Goal: Check status: Check status

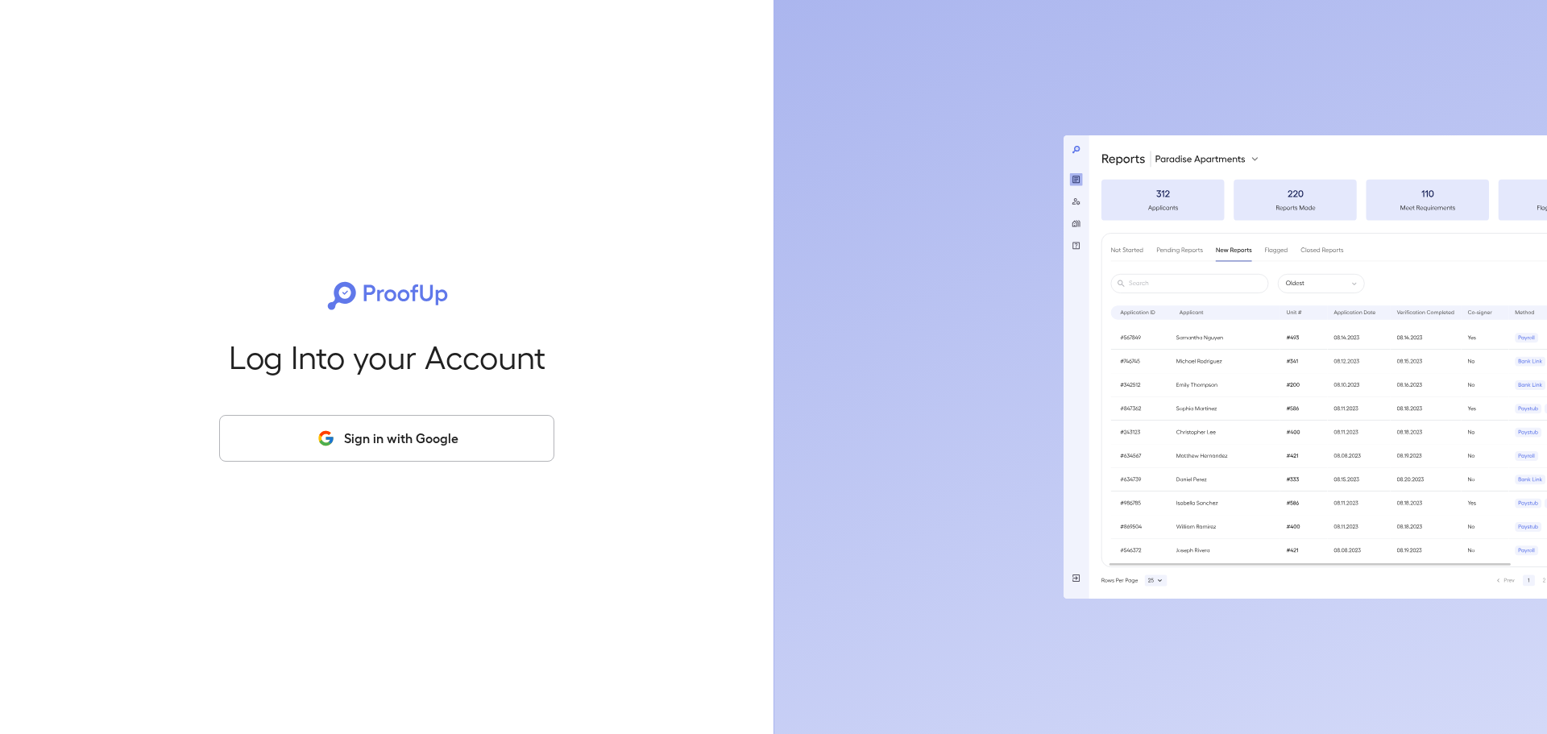
click at [490, 442] on button "Sign in with Google" at bounding box center [386, 438] width 335 height 47
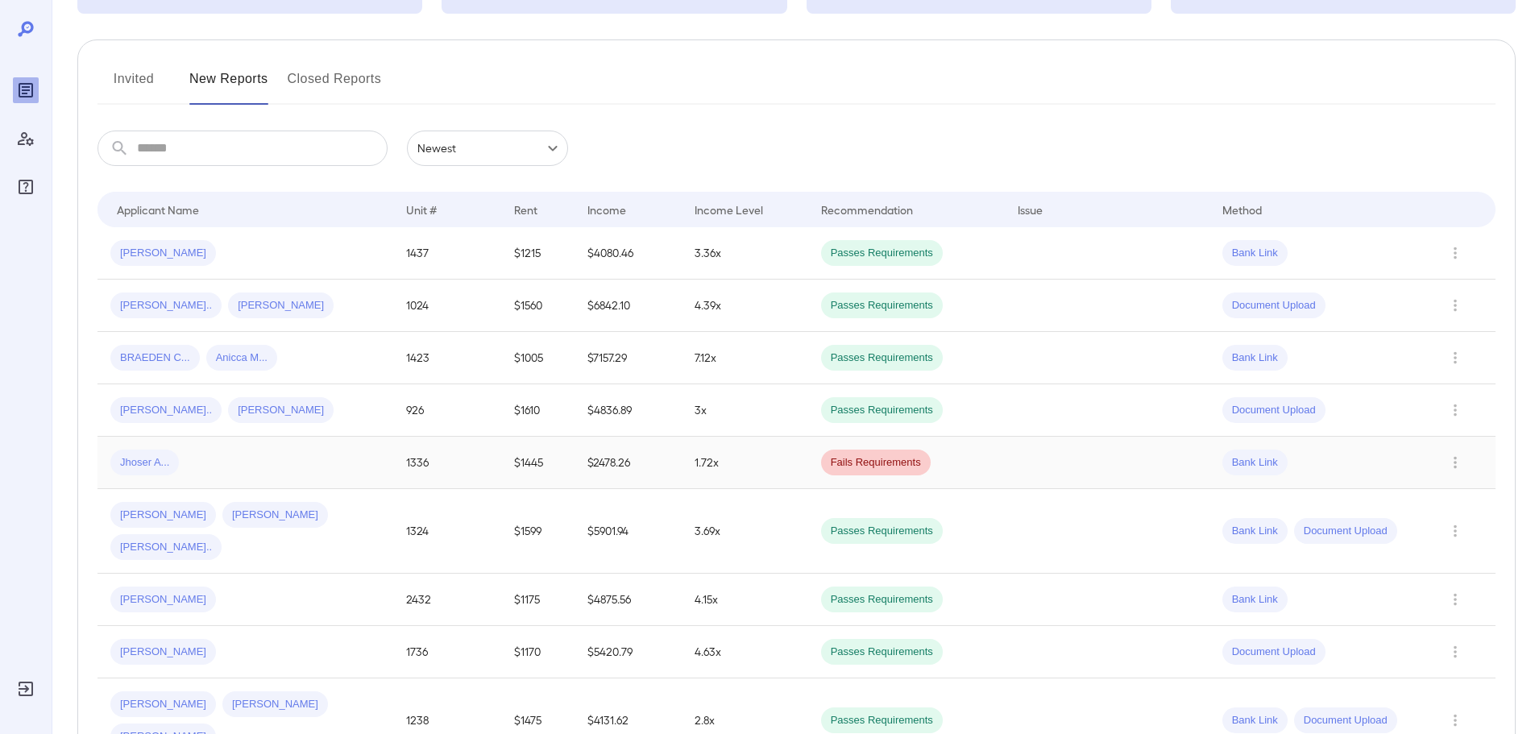
scroll to position [161, 0]
click at [144, 92] on button "Invited" at bounding box center [134, 84] width 73 height 39
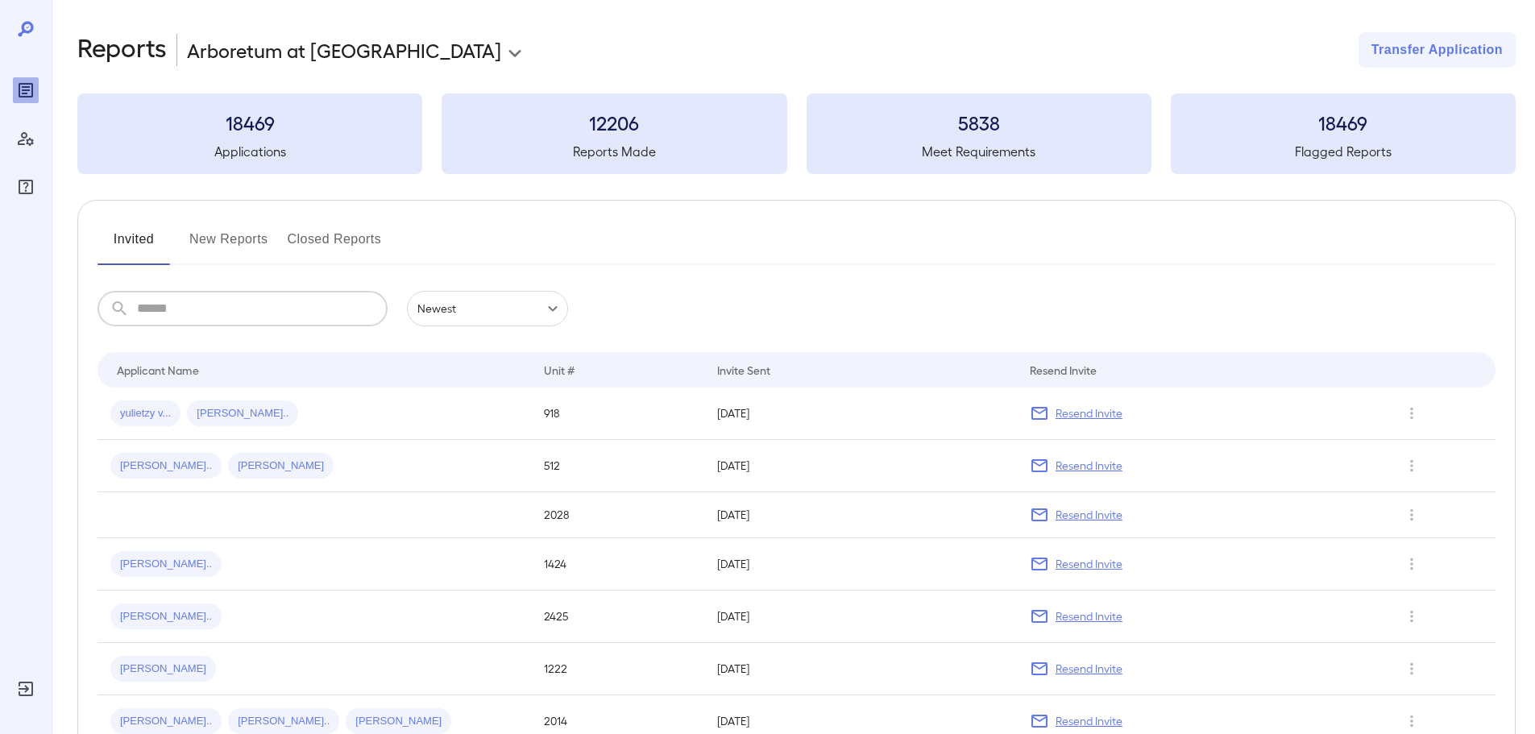
click at [263, 308] on input "text" at bounding box center [262, 308] width 251 height 35
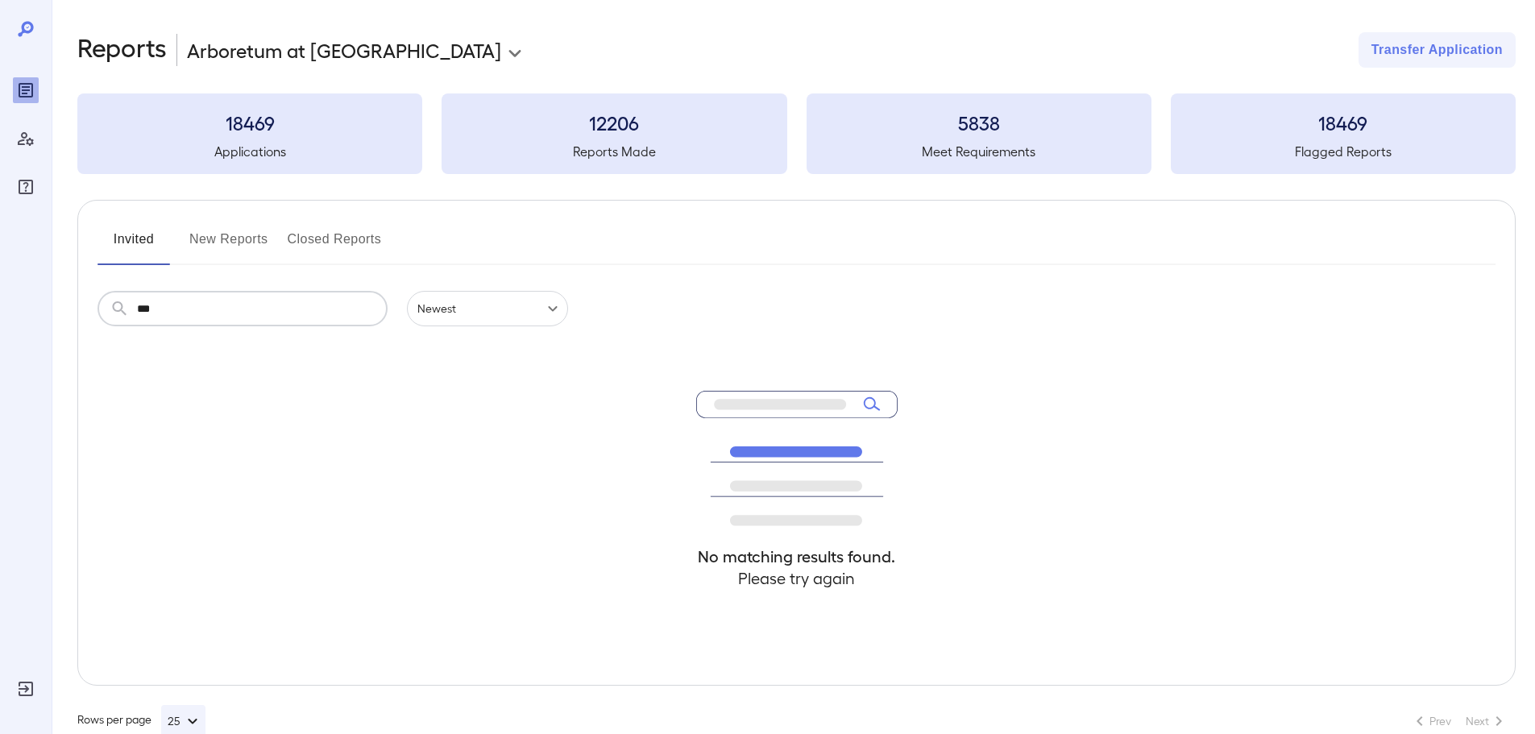
type input "***"
click at [624, 225] on div "Invited New Reports Closed Reports ​ *** ​ Newest ****** No matching results fo…" at bounding box center [796, 443] width 1438 height 486
click at [26, 64] on div at bounding box center [26, 109] width 26 height 180
click at [230, 246] on button "New Reports" at bounding box center [228, 245] width 79 height 39
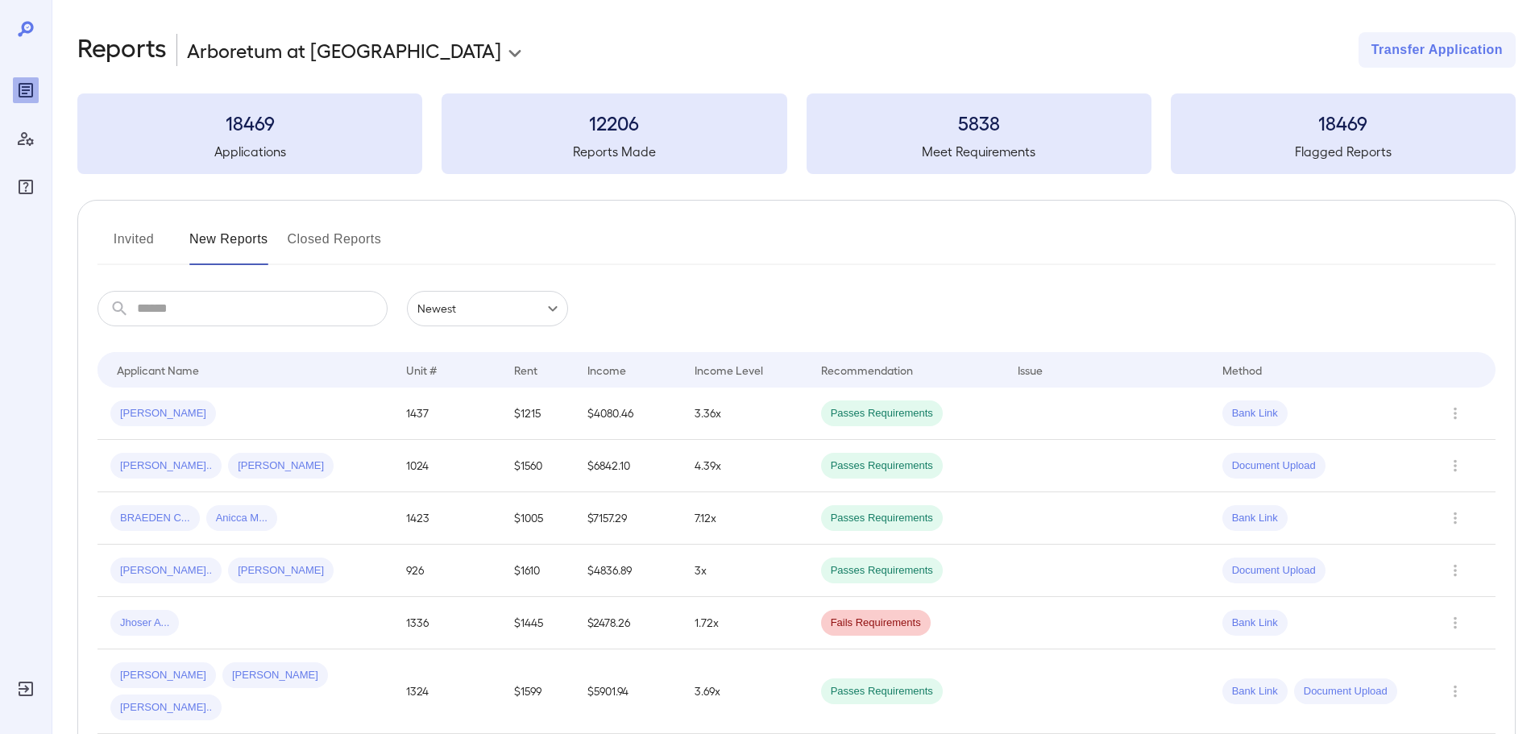
click at [123, 249] on button "Invited" at bounding box center [134, 245] width 73 height 39
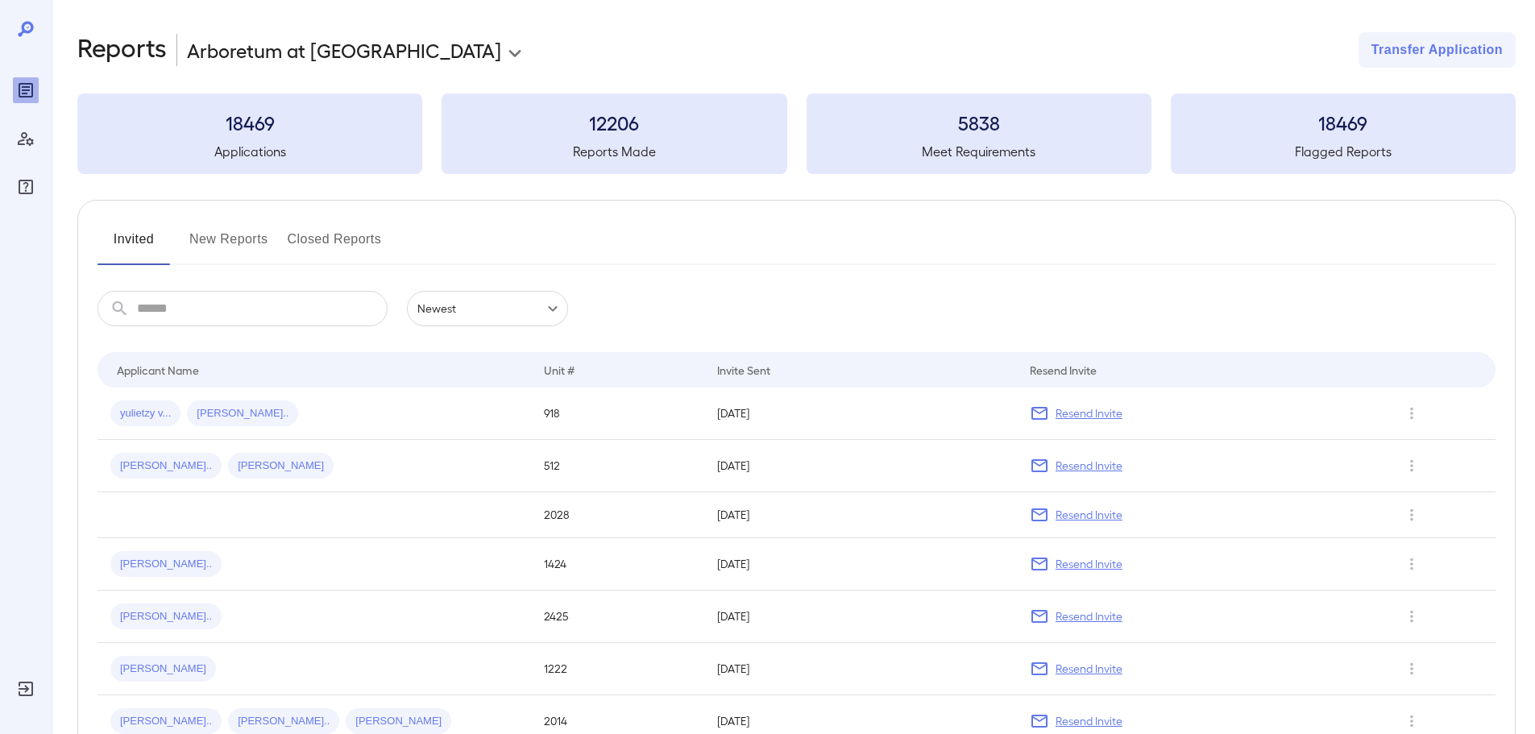
click at [641, 245] on div "Invited New Reports Closed Reports" at bounding box center [797, 245] width 1398 height 39
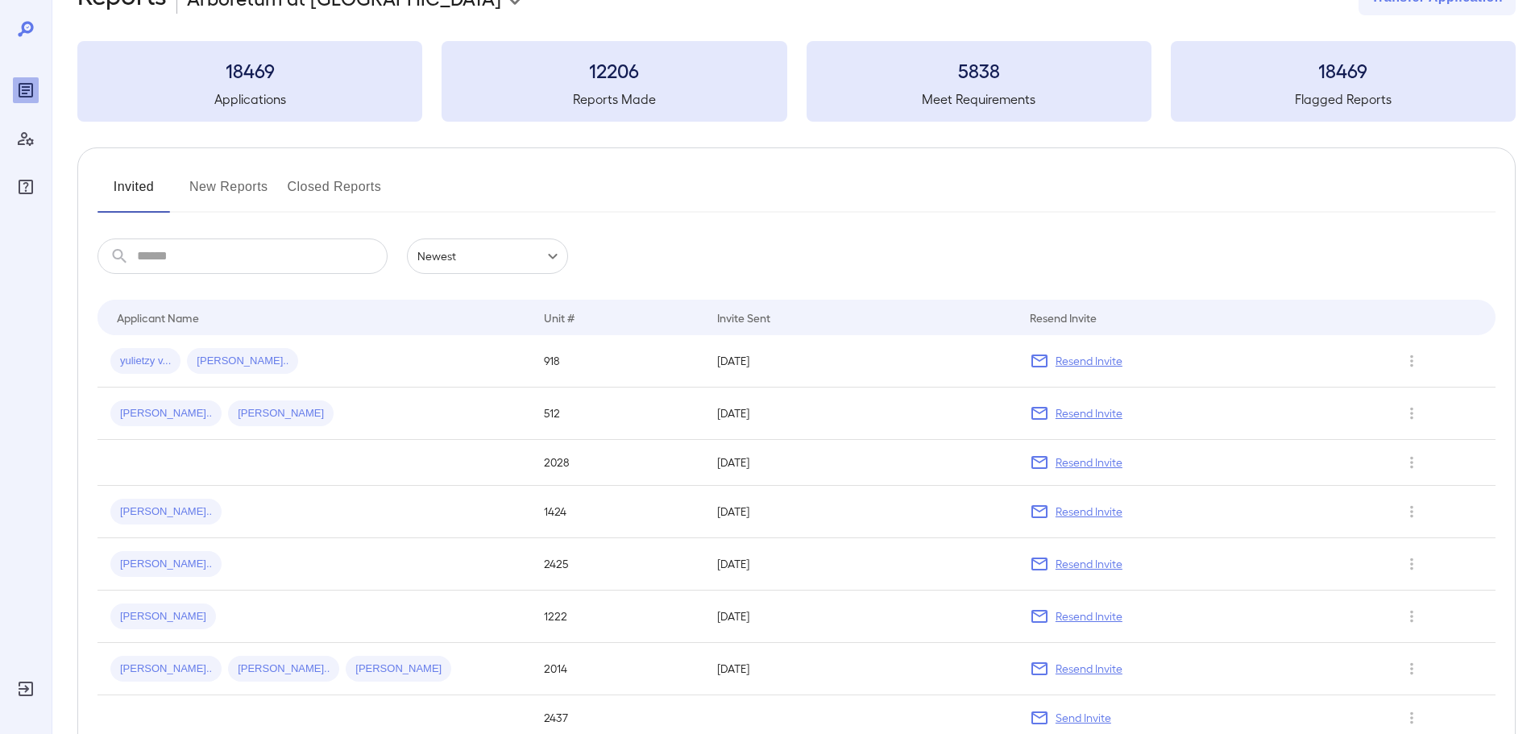
scroll to position [81, 0]
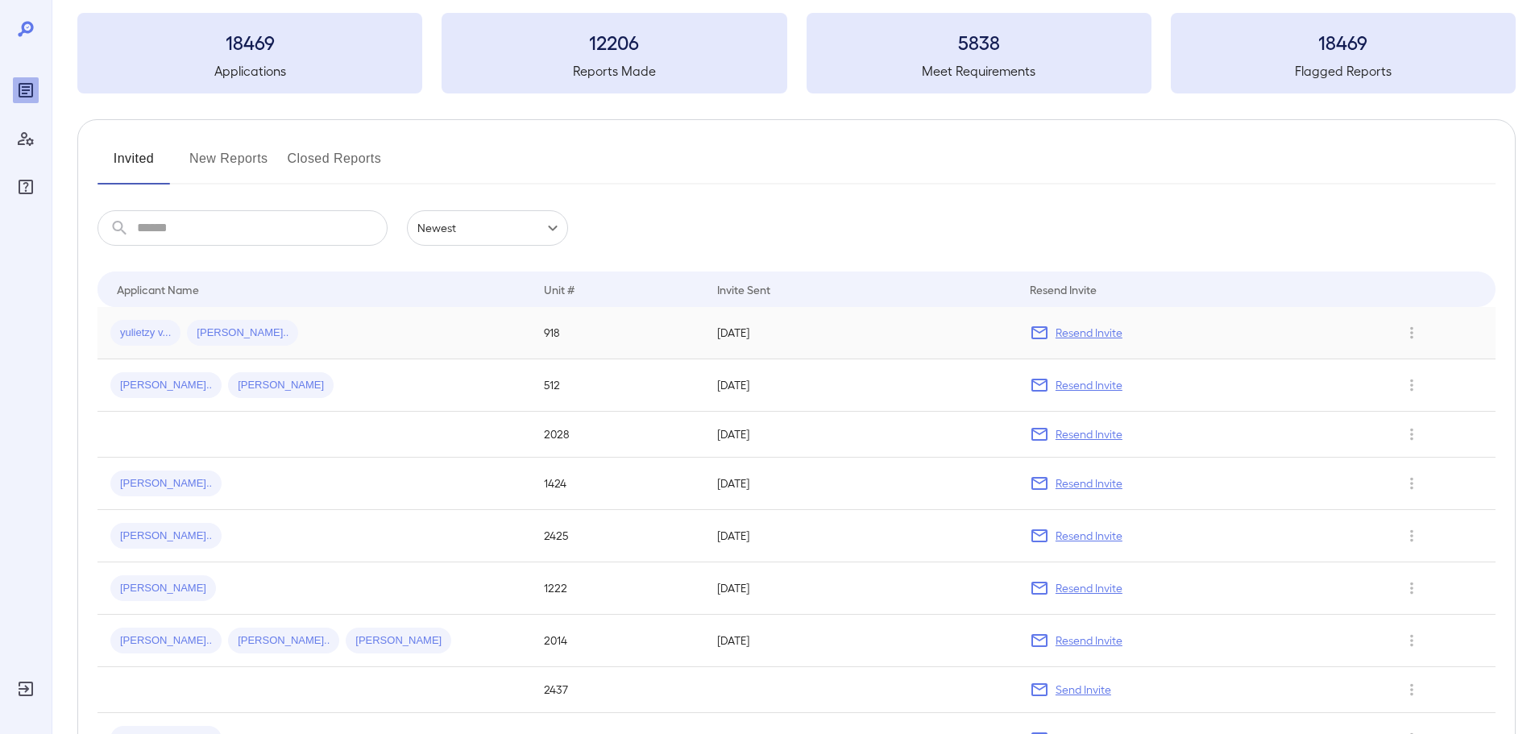
click at [1056, 337] on p "Resend Invite" at bounding box center [1089, 333] width 67 height 16
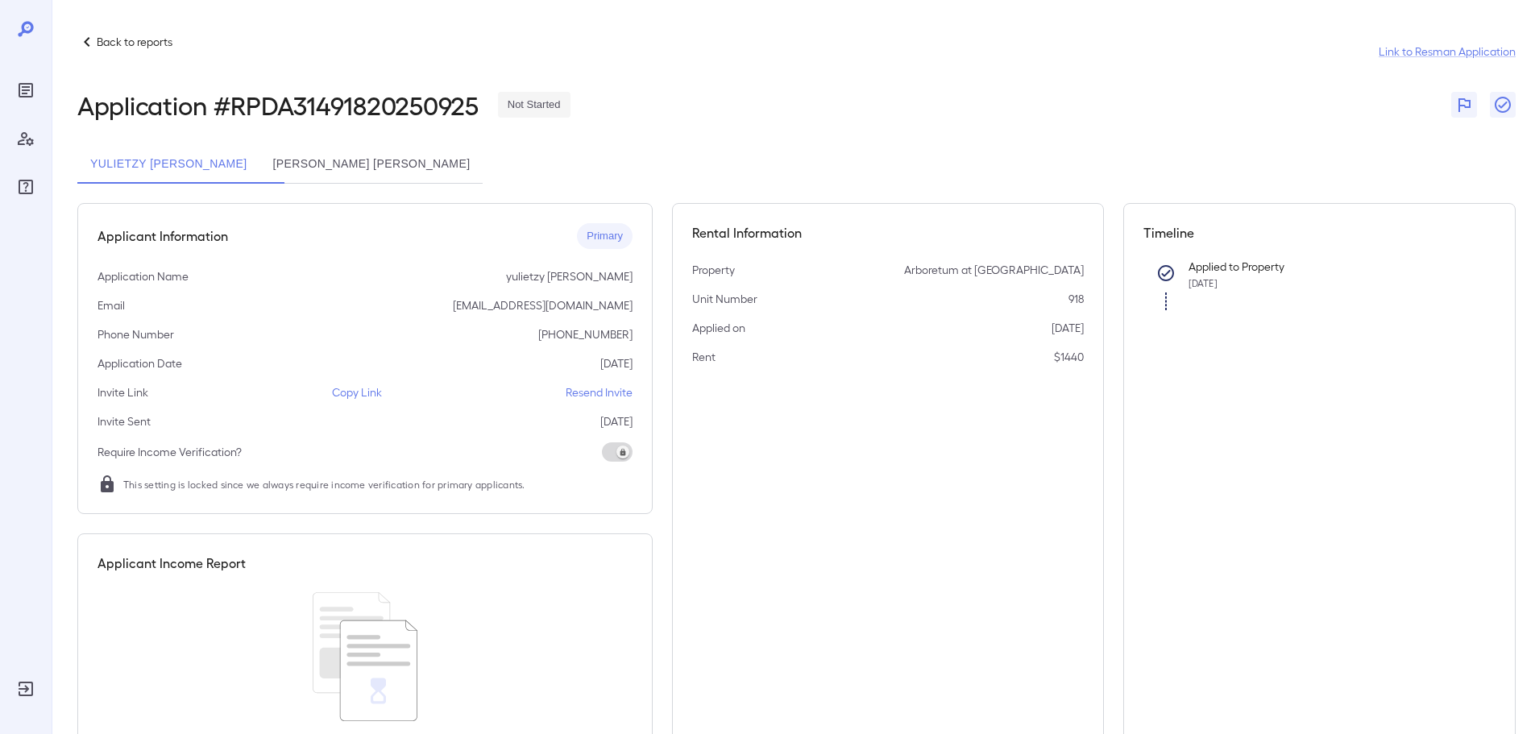
click at [416, 270] on div "Application Name [PERSON_NAME]" at bounding box center [365, 276] width 535 height 16
click at [866, 516] on div "Rental Information Property Arboretum at [GEOGRAPHIC_DATA] Unit Number 918 Appl…" at bounding box center [888, 493] width 432 height 580
click at [801, 576] on div "Rental Information Property Arboretum at [GEOGRAPHIC_DATA] Unit Number 918 Appl…" at bounding box center [888, 493] width 432 height 580
click at [434, 186] on div "Back to reports Link to Resman Application Application # RPDA31491820250925 Not…" at bounding box center [796, 407] width 1438 height 751
click at [438, 172] on button "[PERSON_NAME] [PERSON_NAME]" at bounding box center [370, 164] width 223 height 39
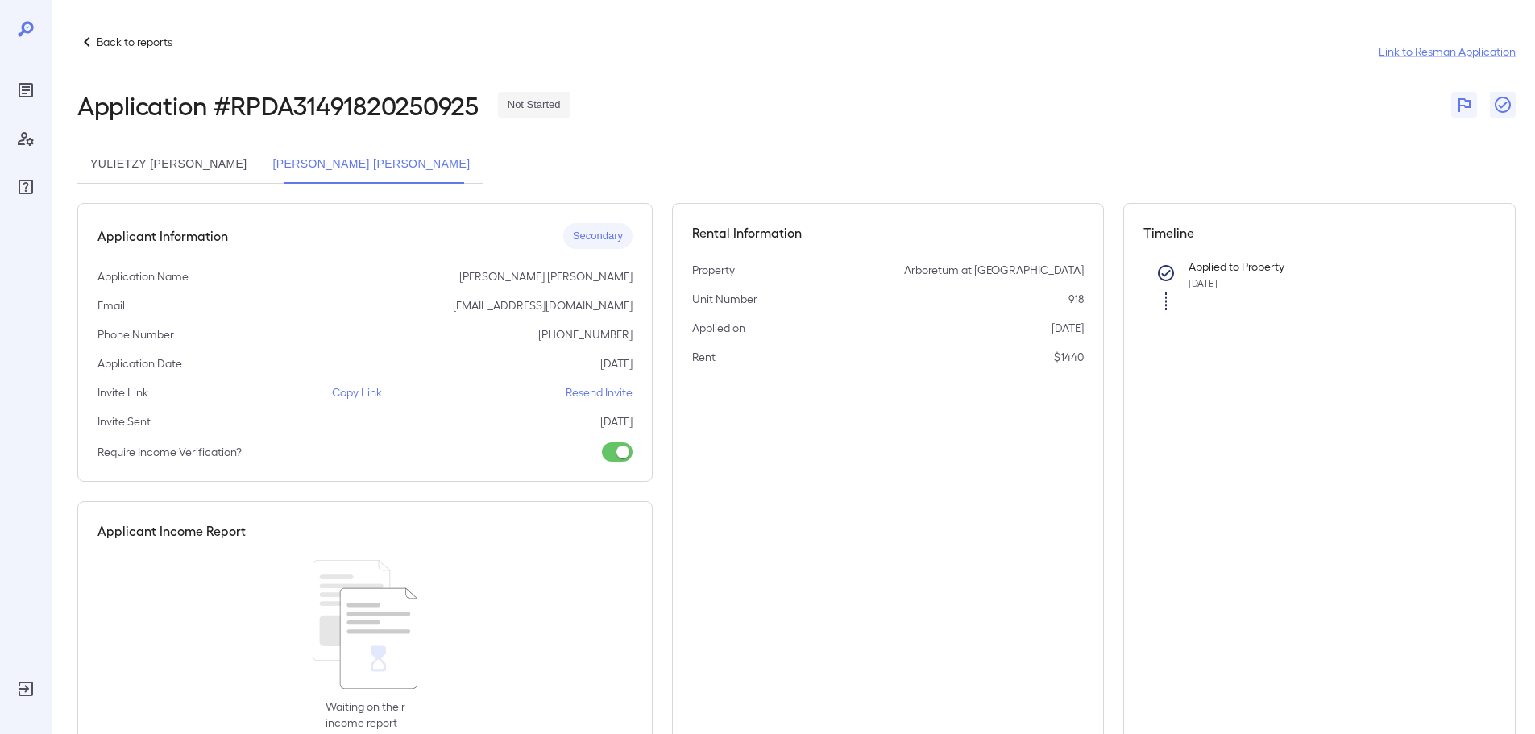
click at [177, 168] on button "yulietzy [PERSON_NAME]" at bounding box center [168, 164] width 182 height 39
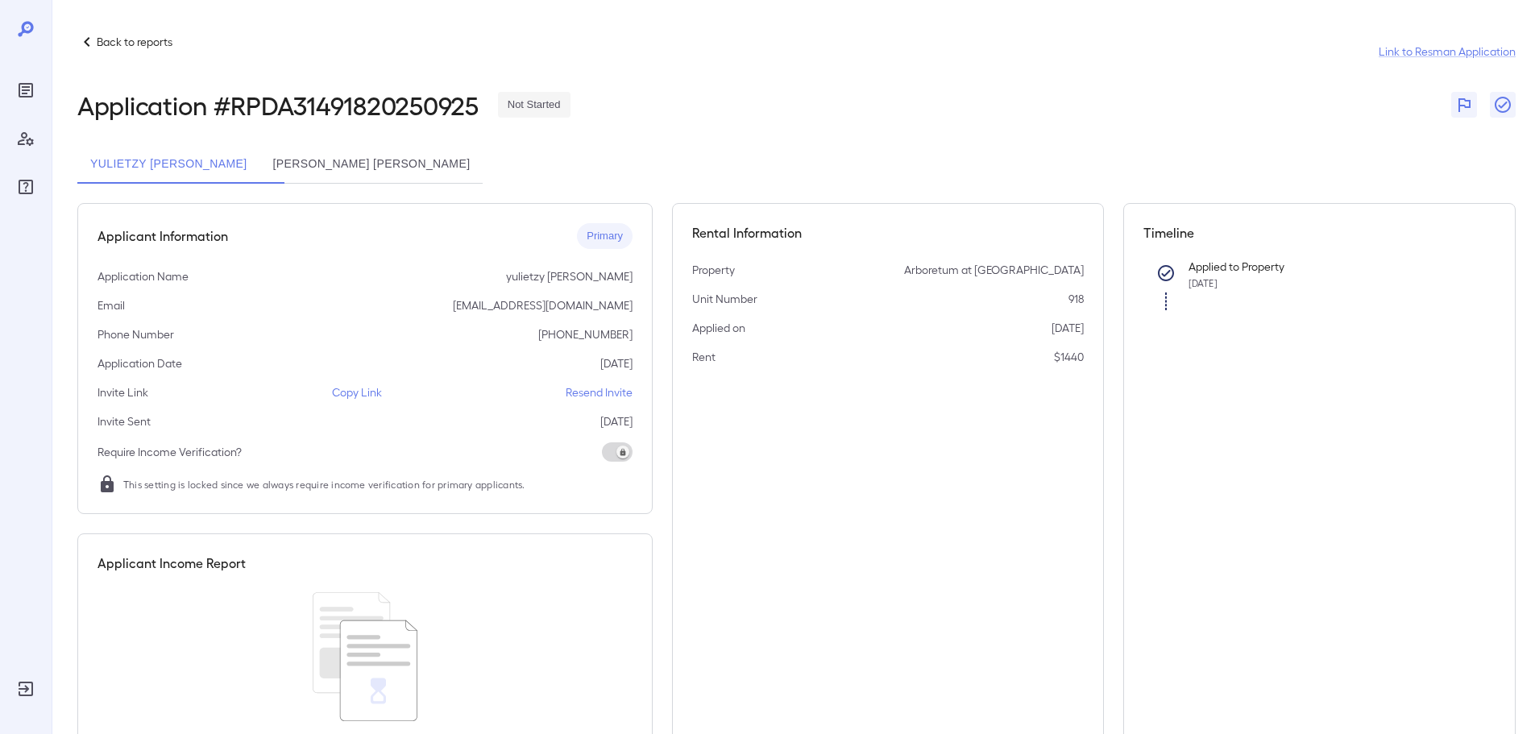
click at [606, 391] on p "Resend Invite" at bounding box center [599, 392] width 67 height 16
drag, startPoint x: 391, startPoint y: 147, endPoint x: 392, endPoint y: 161, distance: 13.7
click at [391, 151] on button "[PERSON_NAME] [PERSON_NAME]" at bounding box center [370, 164] width 223 height 39
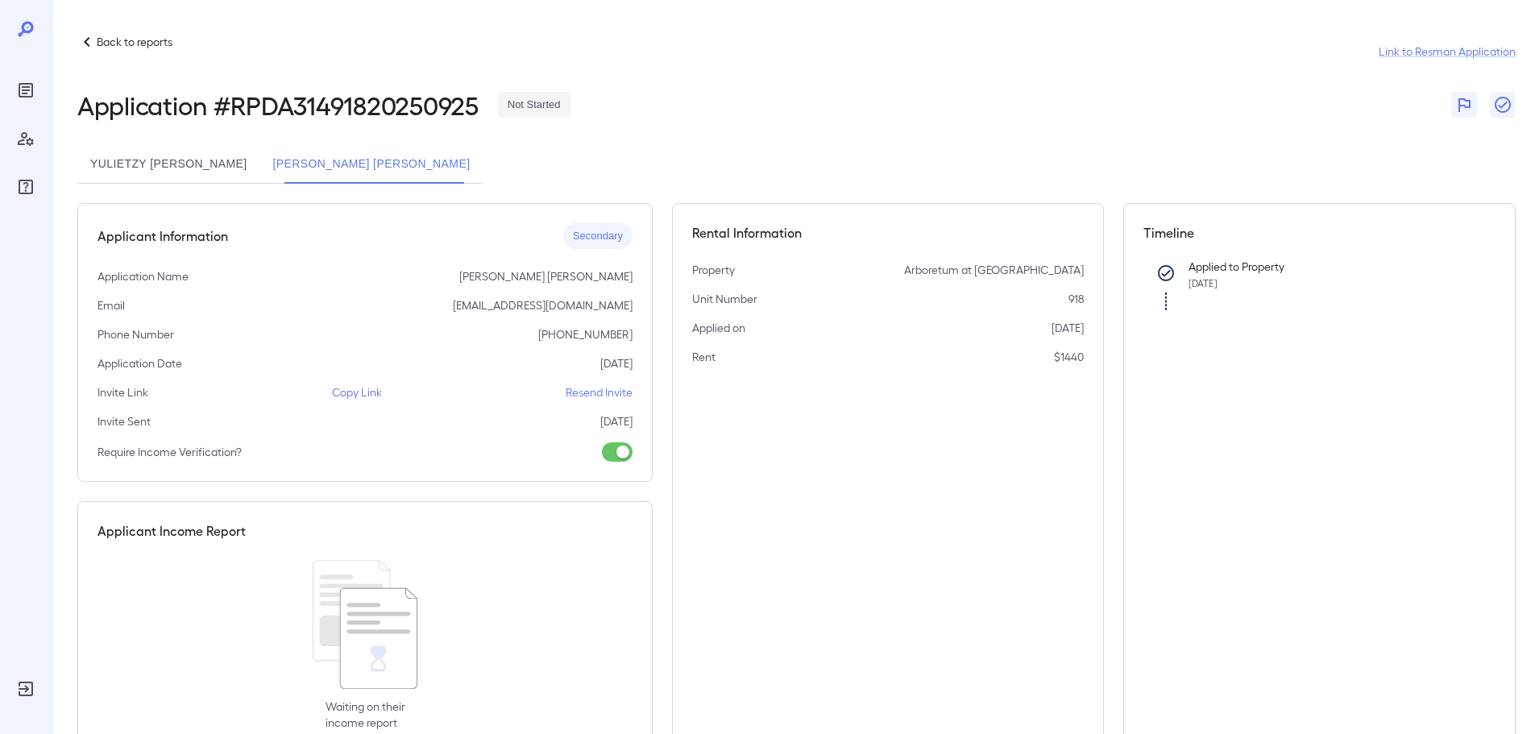
click at [600, 391] on p "Resend Invite" at bounding box center [599, 392] width 67 height 16
click at [139, 156] on button "yulietzy [PERSON_NAME]" at bounding box center [168, 164] width 182 height 39
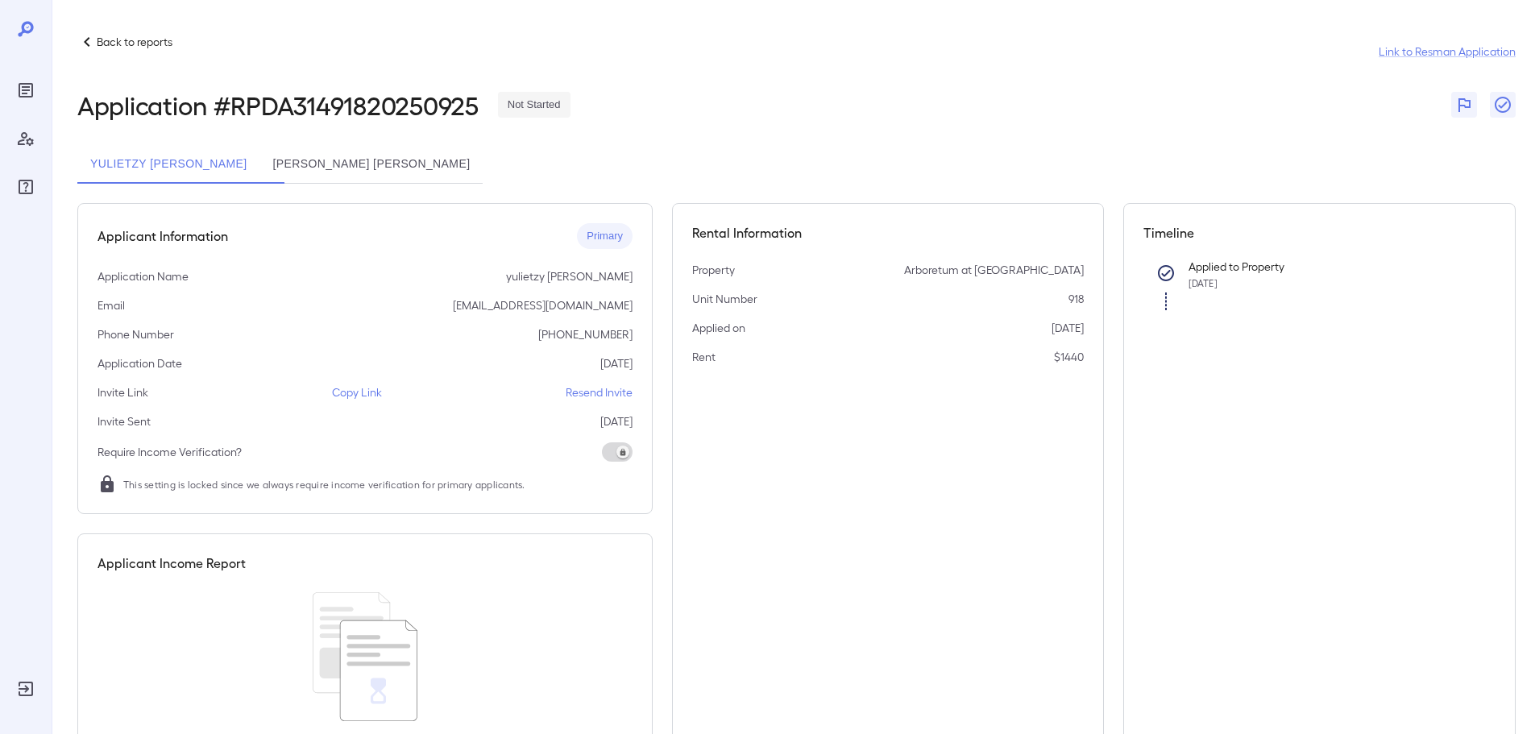
click at [100, 52] on div "Back to reports Link to Resman Application" at bounding box center [796, 51] width 1438 height 39
click at [126, 36] on p "Back to reports" at bounding box center [135, 42] width 76 height 16
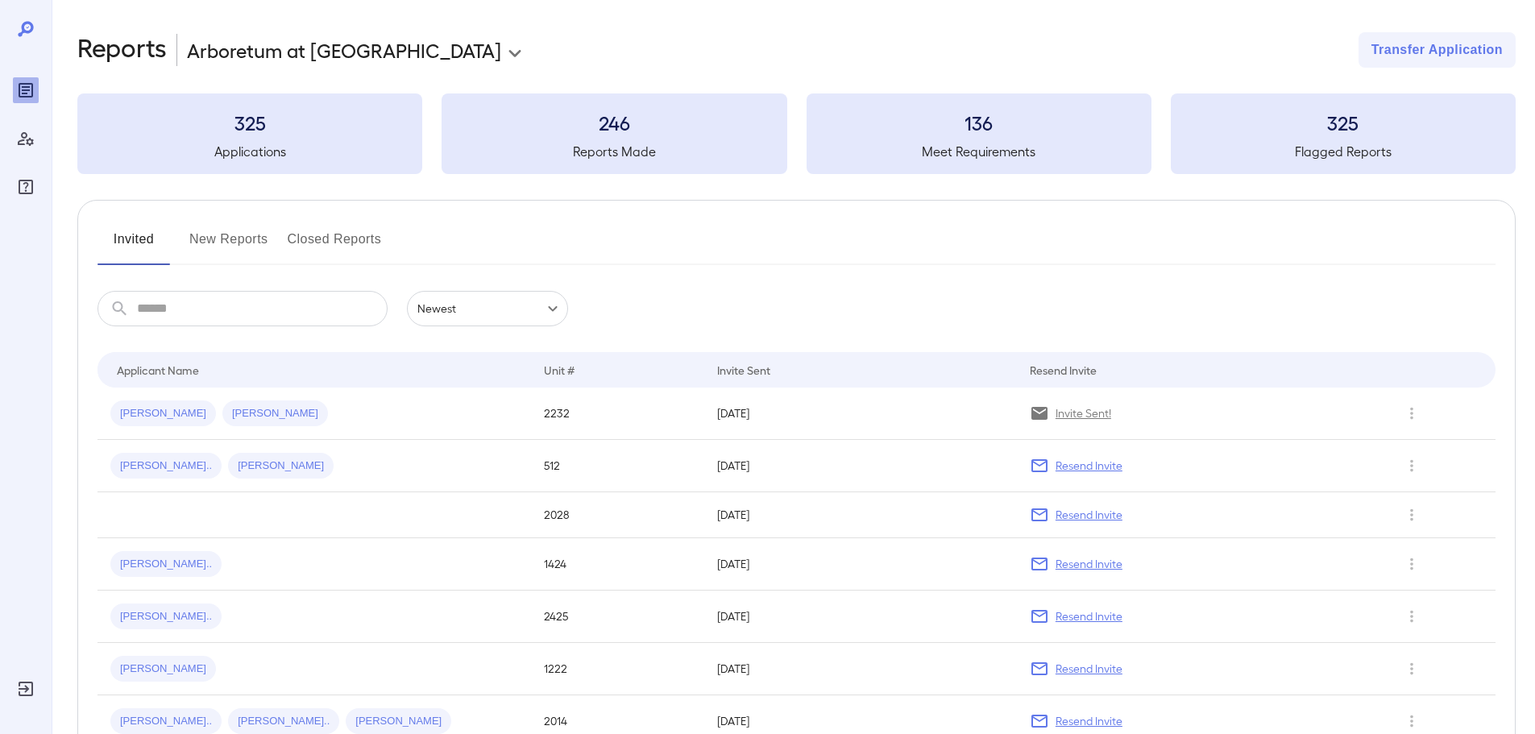
click at [653, 277] on div "Invited New Reports Closed Reports ​ ​ Newest ****** Drop to group by Applicant…" at bounding box center [796, 703] width 1438 height 1007
click at [264, 250] on button "New Reports" at bounding box center [228, 245] width 79 height 39
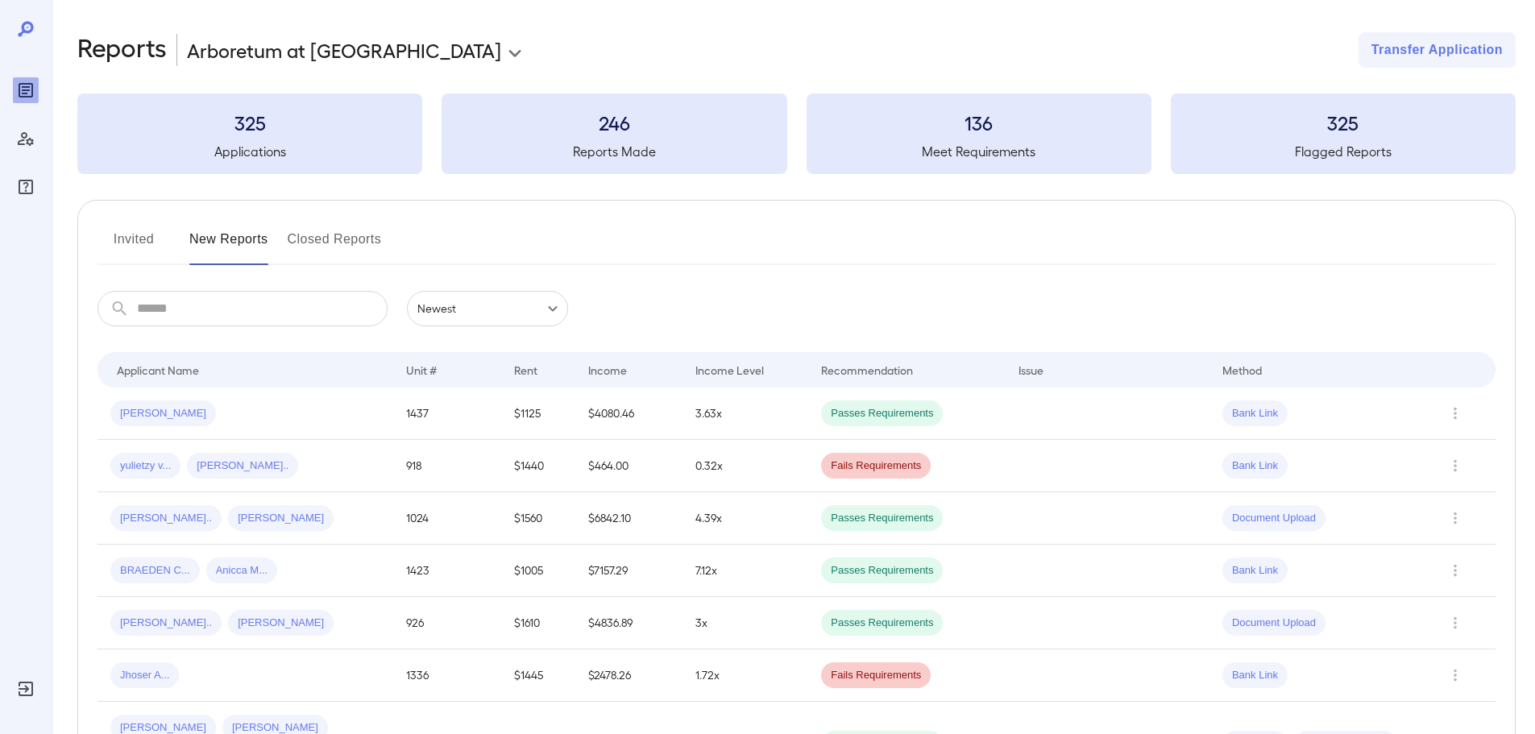
click at [676, 253] on div "Invited New Reports Closed Reports" at bounding box center [797, 245] width 1398 height 39
click at [320, 474] on div "yulietzy v... [PERSON_NAME]" at bounding box center [245, 466] width 270 height 26
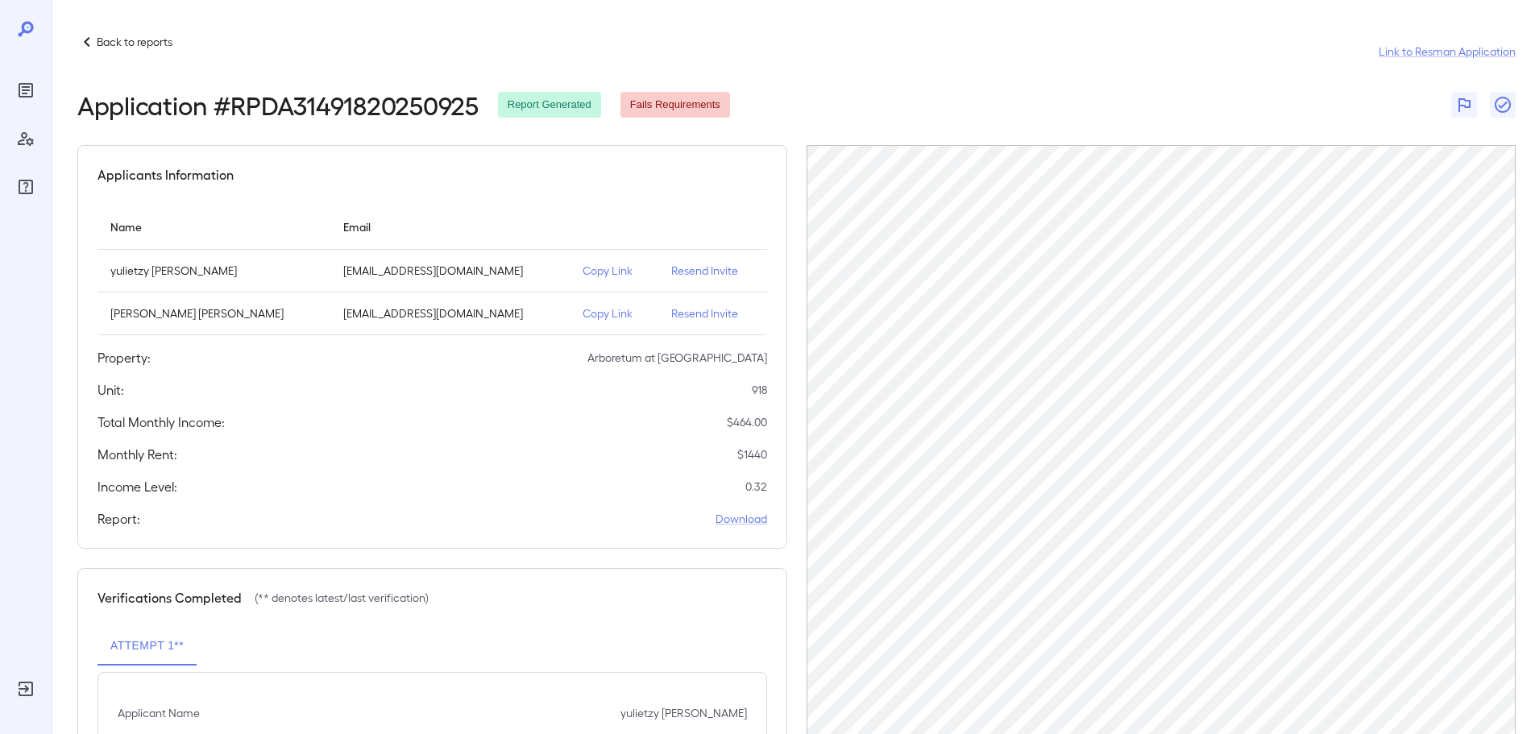
click at [159, 50] on div "Back to reports" at bounding box center [124, 41] width 95 height 19
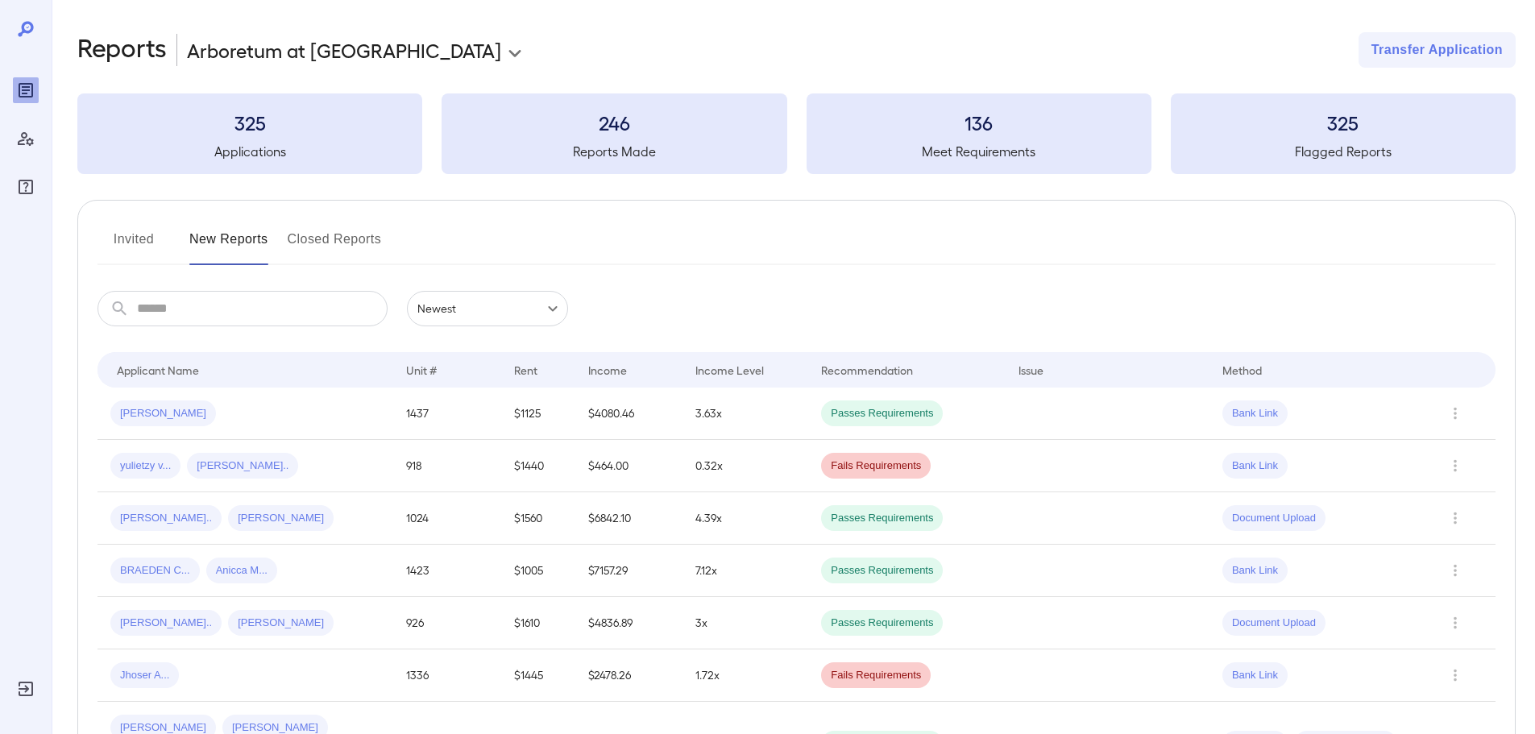
click at [118, 252] on button "Invited" at bounding box center [134, 245] width 73 height 39
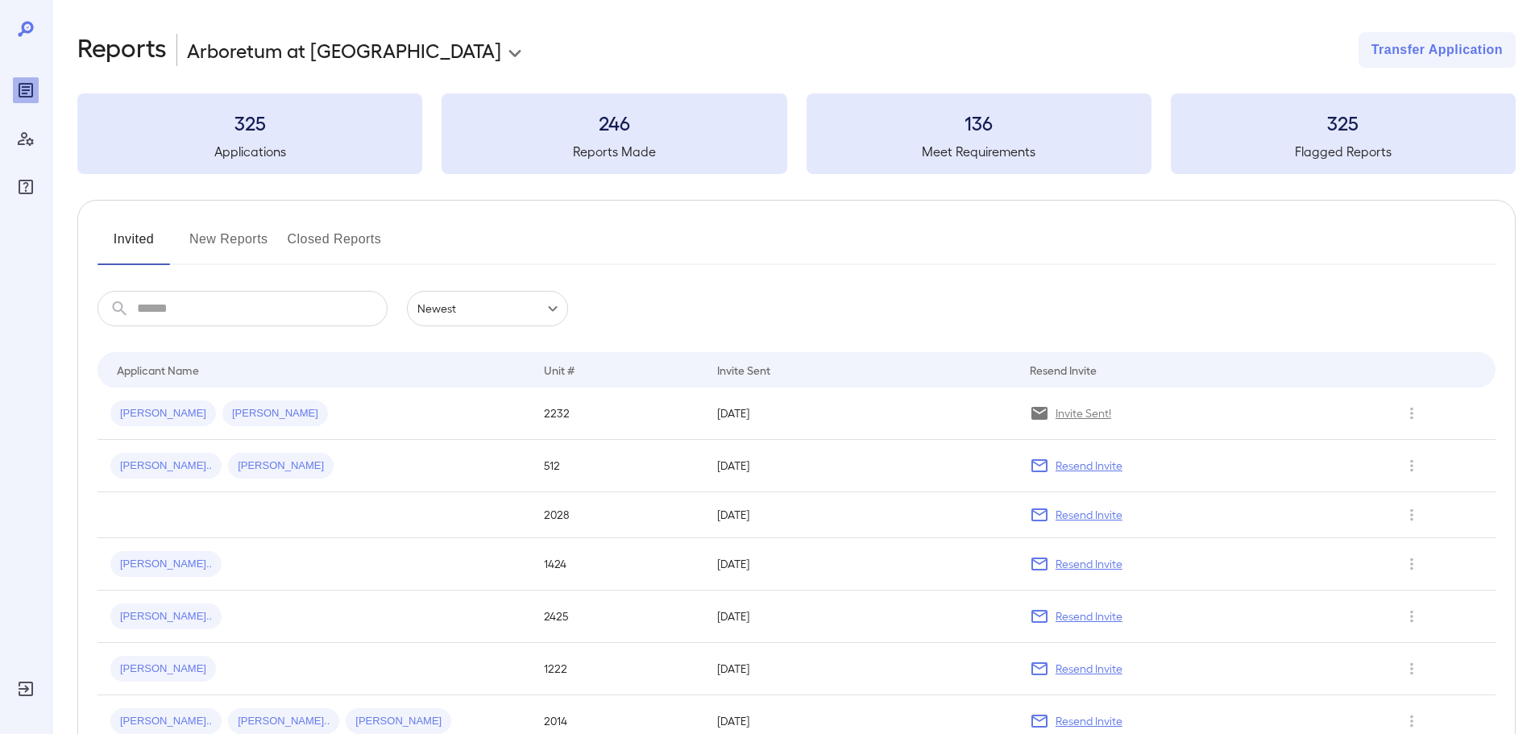
click at [238, 251] on button "New Reports" at bounding box center [228, 245] width 79 height 39
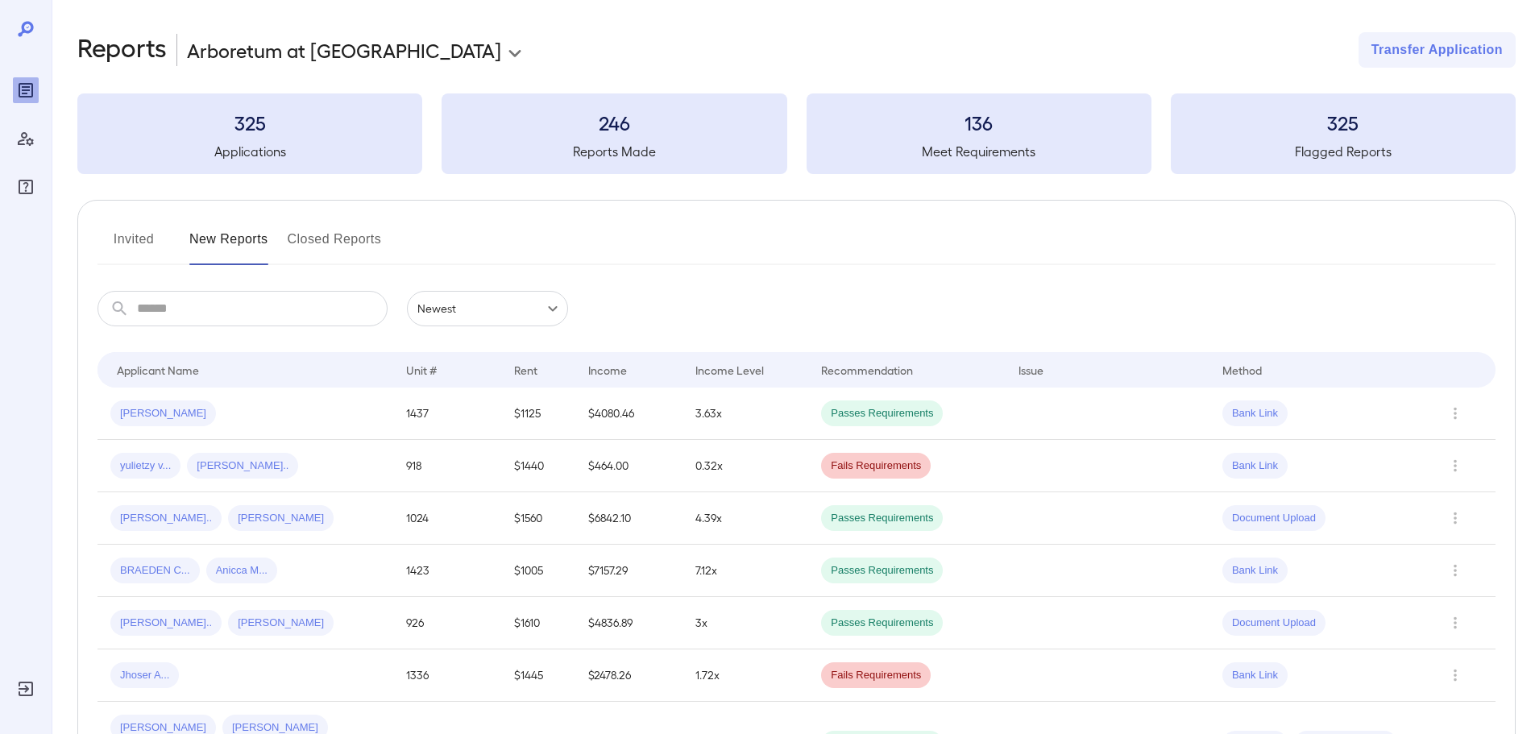
click at [787, 242] on div "Invited New Reports Closed Reports" at bounding box center [797, 245] width 1398 height 39
click at [223, 450] on td "yulietzy v... [PERSON_NAME]" at bounding box center [246, 466] width 296 height 52
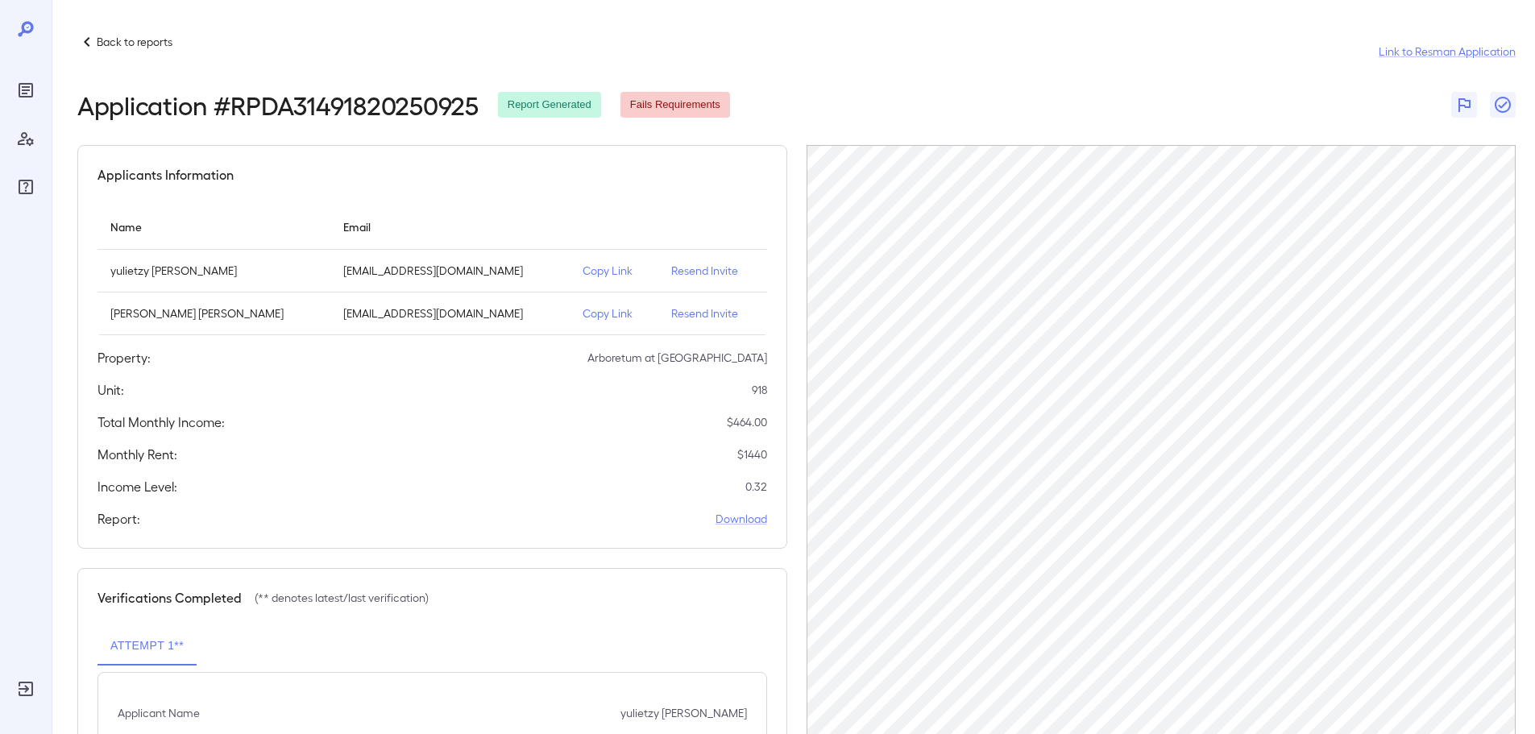
click at [127, 35] on p "Back to reports" at bounding box center [135, 42] width 76 height 16
